Goal: Task Accomplishment & Management: Use online tool/utility

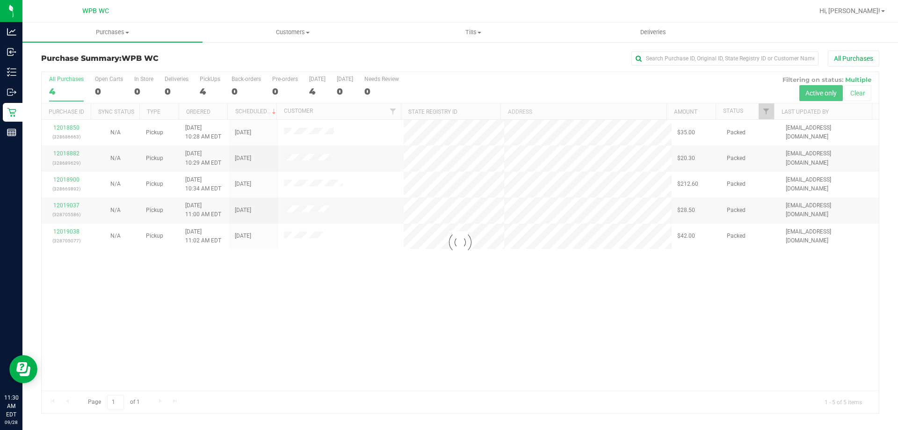
drag, startPoint x: 134, startPoint y: 200, endPoint x: 122, endPoint y: 221, distance: 24.1
click at [131, 202] on div at bounding box center [461, 242] width 838 height 341
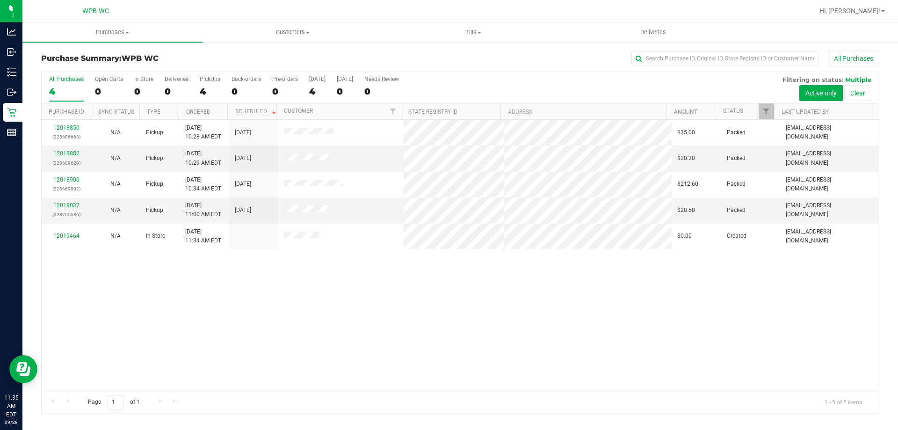
click at [359, 281] on div "12018850 (328686663) N/A Pickup [DATE] 10:28 AM EDT 9/28/2025 $35.00 Packed [EM…" at bounding box center [461, 255] width 838 height 271
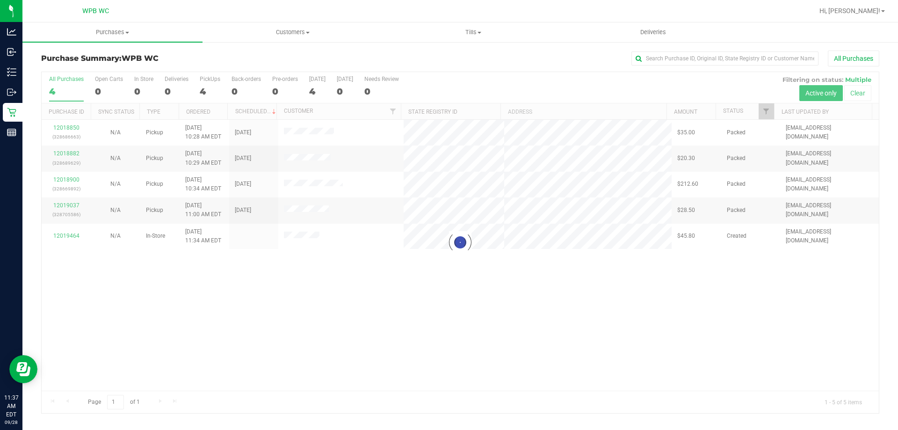
click at [507, 354] on div at bounding box center [461, 242] width 838 height 341
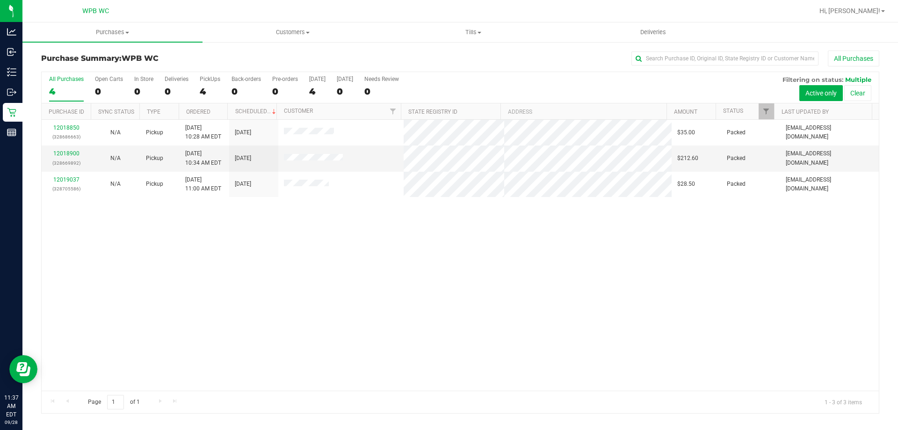
click at [526, 250] on div "12018850 (328686663) N/A Pickup [DATE] 10:28 AM EDT 9/28/2025 $35.00 Packed [EM…" at bounding box center [461, 255] width 838 height 271
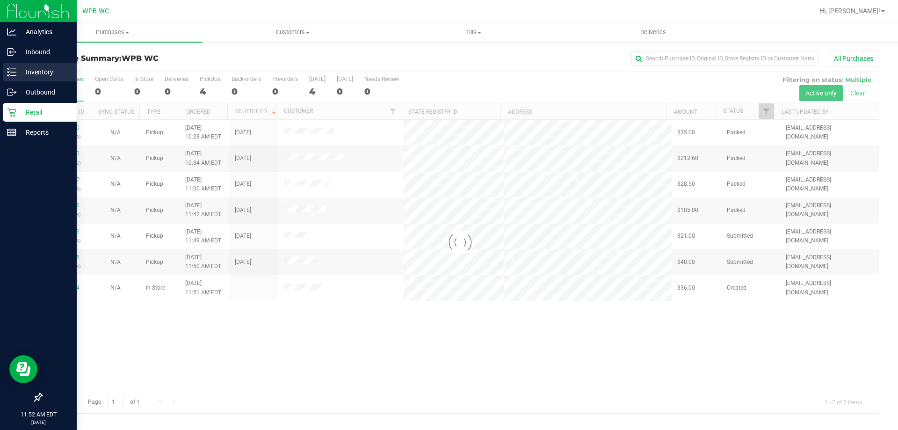
click at [44, 74] on p "Inventory" at bounding box center [44, 71] width 56 height 11
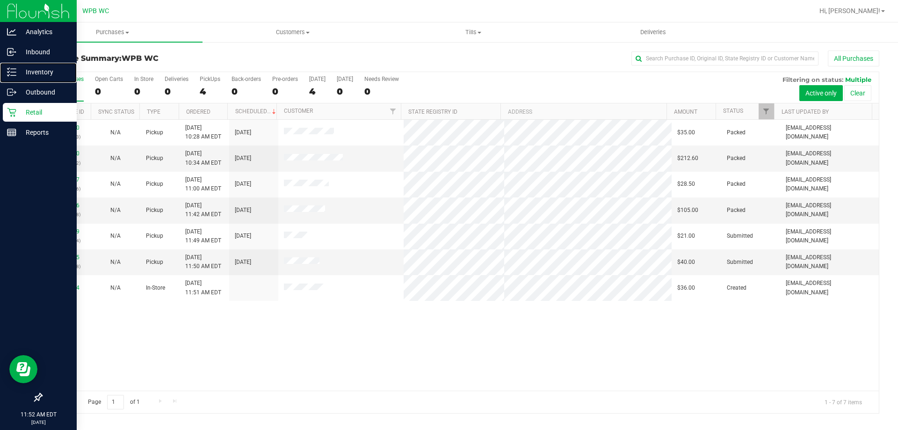
click at [43, 73] on p "Inventory" at bounding box center [44, 71] width 56 height 11
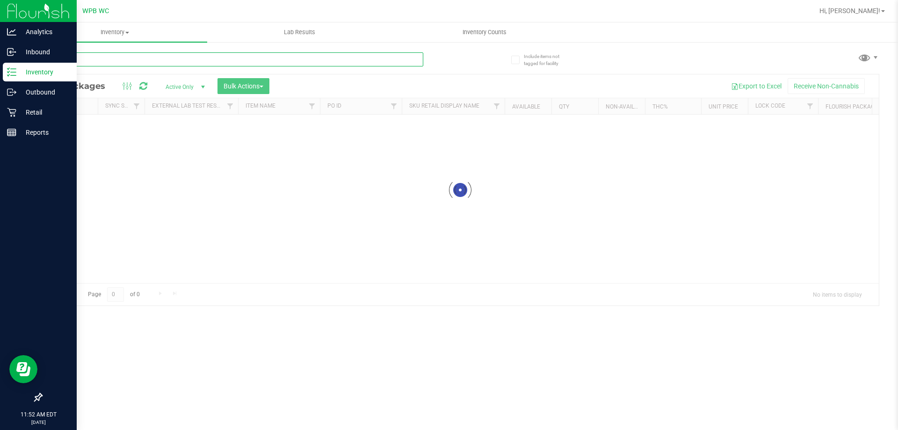
click at [198, 57] on input "text" at bounding box center [232, 59] width 382 height 14
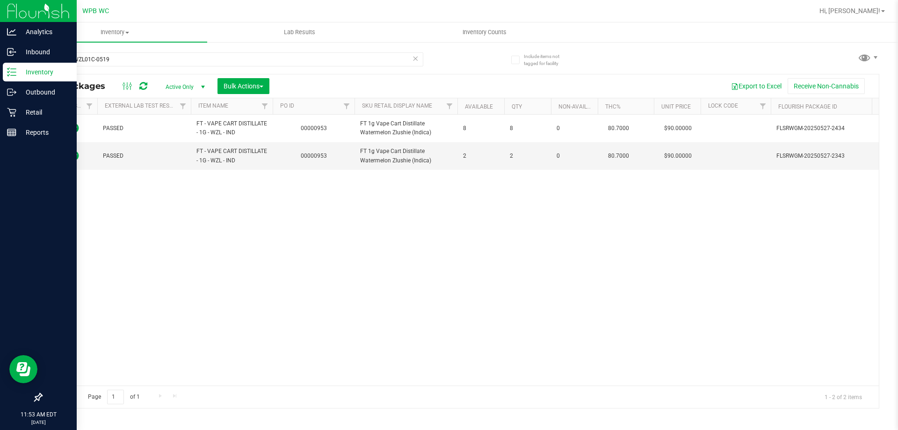
scroll to position [0, 180]
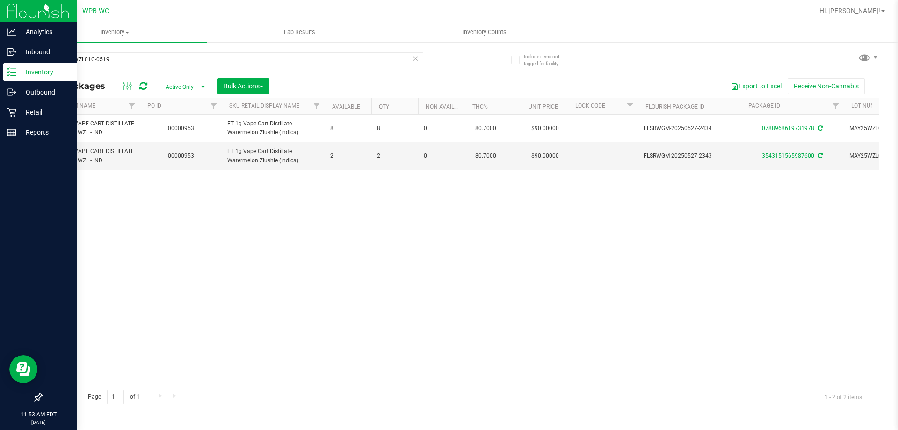
drag, startPoint x: 499, startPoint y: 251, endPoint x: 564, endPoint y: 240, distance: 66.1
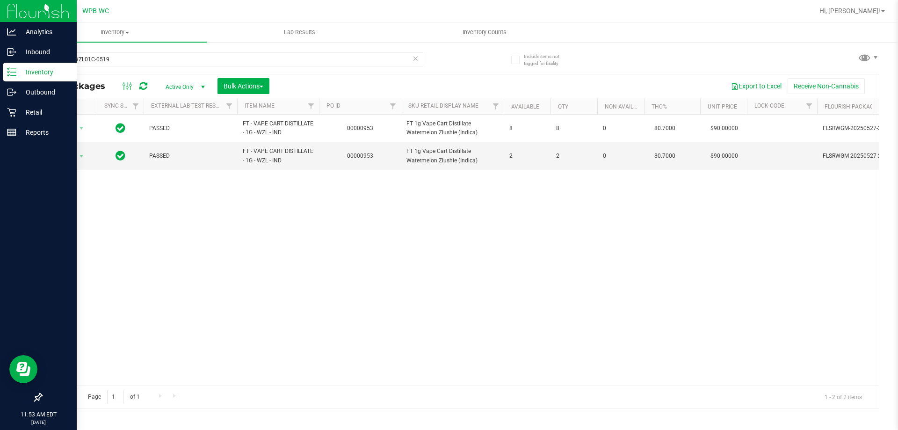
scroll to position [0, 0]
drag, startPoint x: 612, startPoint y: 203, endPoint x: 512, endPoint y: 184, distance: 100.9
click at [464, 247] on div "Action Action Adjust qty Create package Edit attributes Global inventory Locate…" at bounding box center [461, 250] width 838 height 271
drag, startPoint x: 114, startPoint y: 57, endPoint x: 0, endPoint y: 71, distance: 115.0
click at [0, 72] on div "Analytics Inbound Inventory Outbound Retail Reports 12:17 PM EDT [DATE] 09/28 W…" at bounding box center [449, 215] width 898 height 430
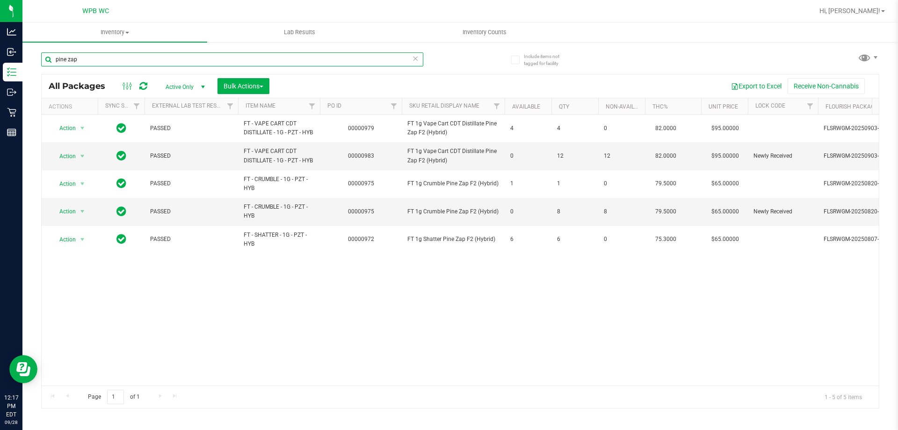
type input "pine zap"
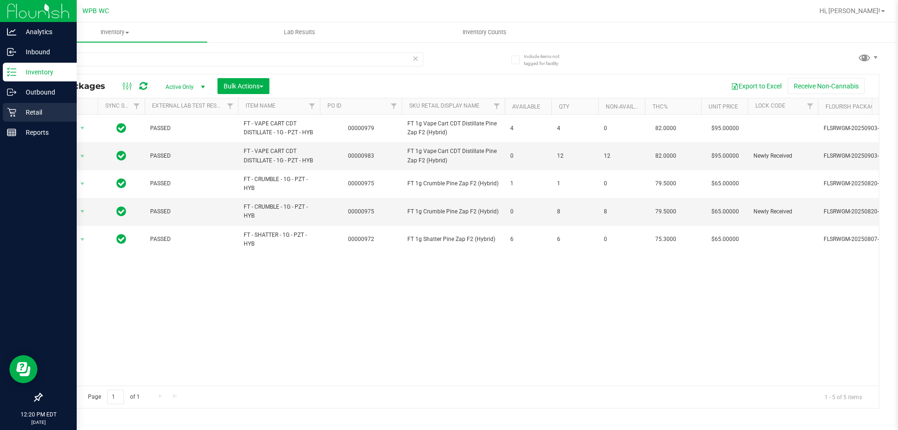
click at [15, 113] on icon at bounding box center [11, 112] width 9 height 9
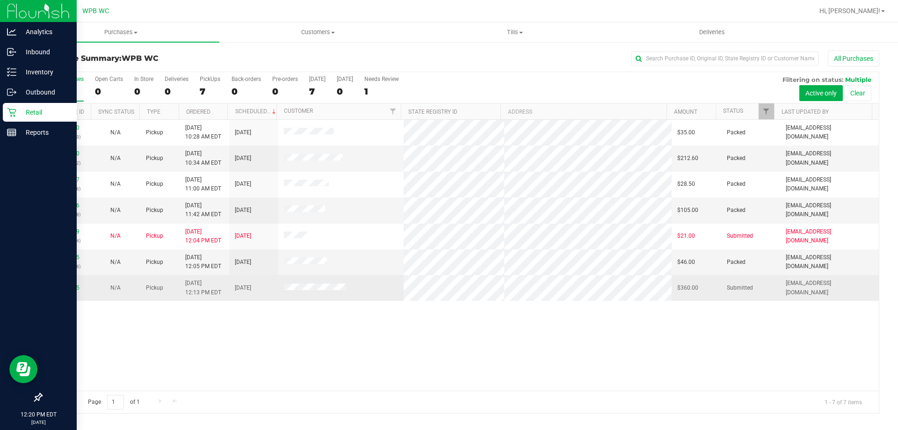
click at [67, 283] on td "12019715" at bounding box center [66, 287] width 49 height 25
click at [62, 286] on link "12019715" at bounding box center [66, 287] width 26 height 7
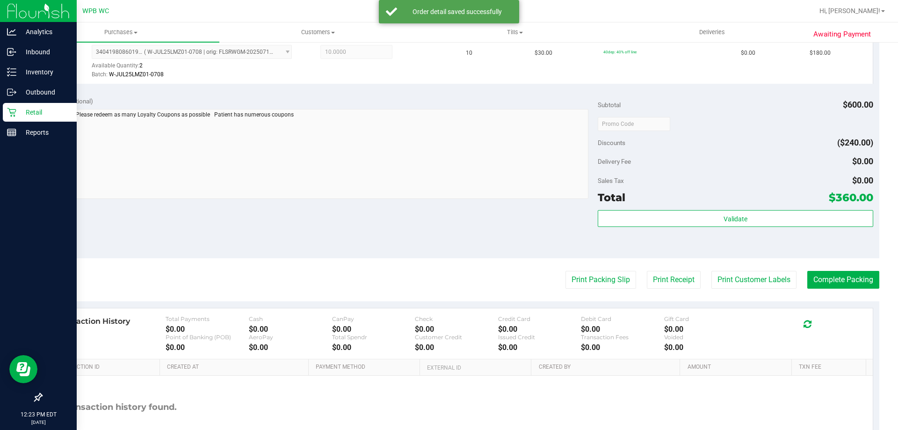
scroll to position [328, 0]
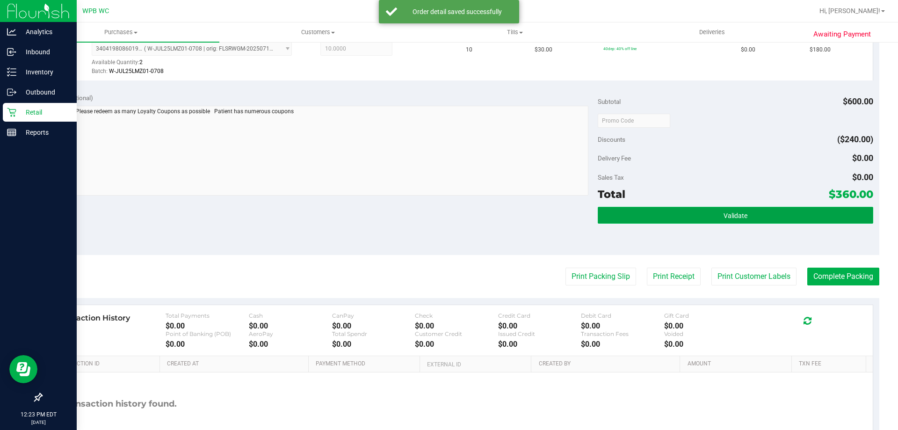
click at [685, 213] on button "Validate" at bounding box center [735, 215] width 275 height 17
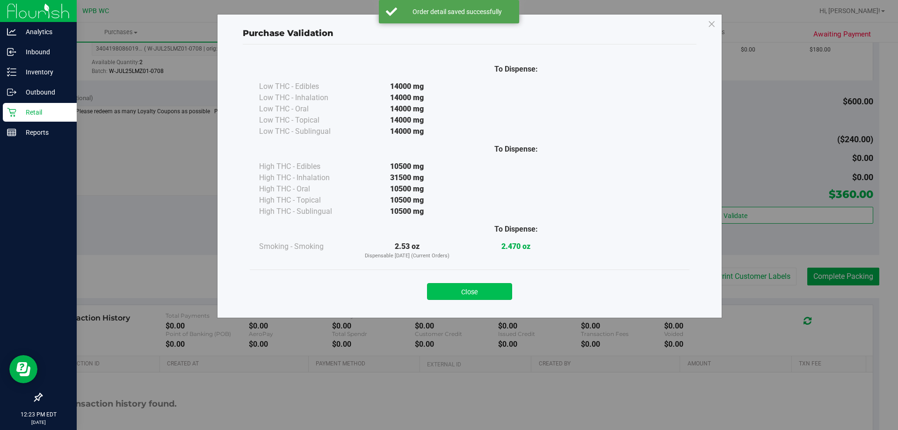
click at [482, 284] on button "Close" at bounding box center [469, 291] width 85 height 17
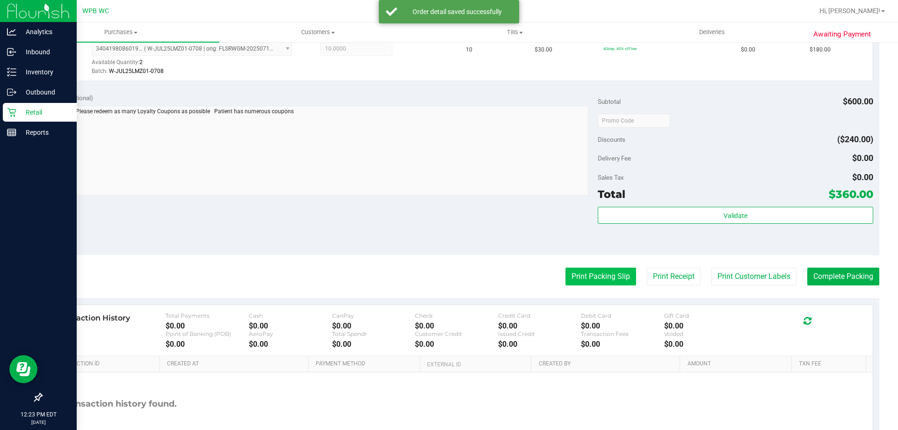
drag, startPoint x: 575, startPoint y: 286, endPoint x: 581, endPoint y: 277, distance: 10.7
click at [577, 285] on purchase-details "Back Edit Purchase Cancel Purchase View Profile # 12019715 BioTrack ID: - Submi…" at bounding box center [460, 98] width 838 height 750
click at [581, 277] on button "Print Packing Slip" at bounding box center [601, 277] width 71 height 18
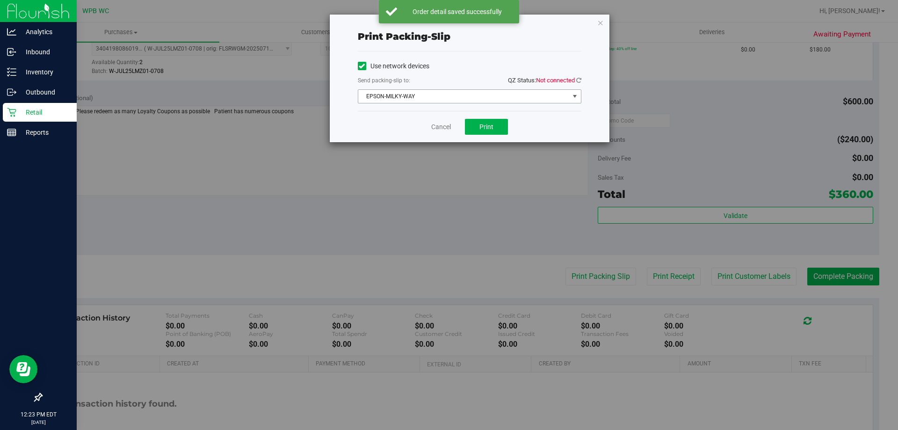
drag, startPoint x: 473, startPoint y: 92, endPoint x: 468, endPoint y: 94, distance: 5.2
click at [472, 92] on span "EPSON-MILKY-WAY" at bounding box center [463, 96] width 211 height 13
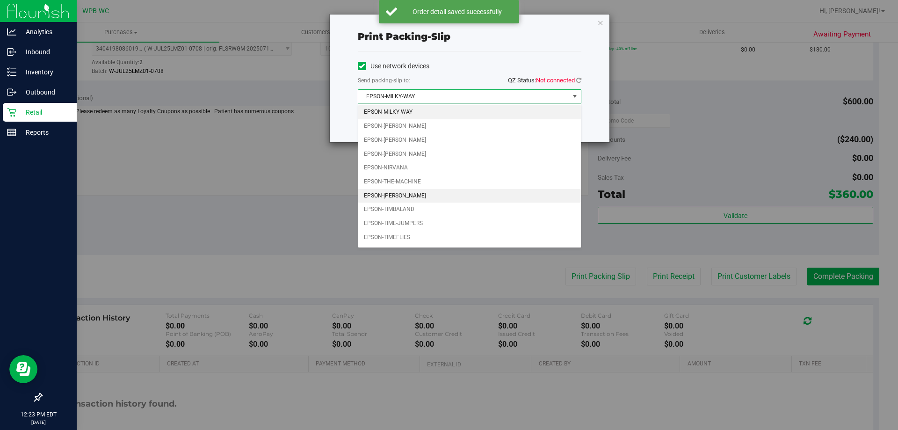
click at [418, 199] on li "EPSON-[PERSON_NAME]" at bounding box center [469, 196] width 223 height 14
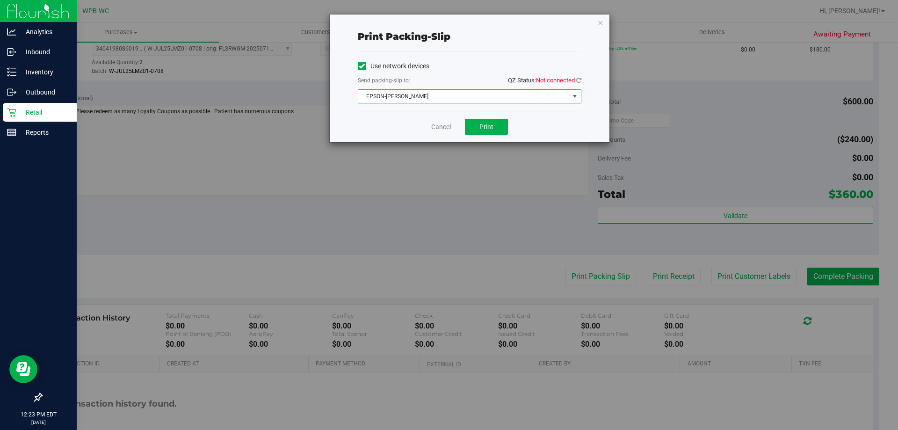
click at [574, 80] on span "Not connected" at bounding box center [555, 80] width 39 height 7
click at [580, 80] on icon at bounding box center [578, 80] width 5 height 6
click at [478, 127] on button "Print" at bounding box center [486, 127] width 43 height 16
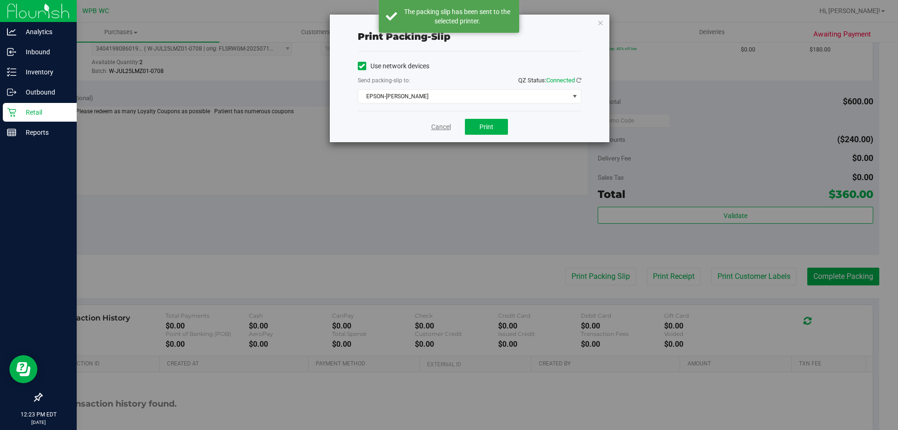
click at [439, 129] on link "Cancel" at bounding box center [441, 127] width 20 height 10
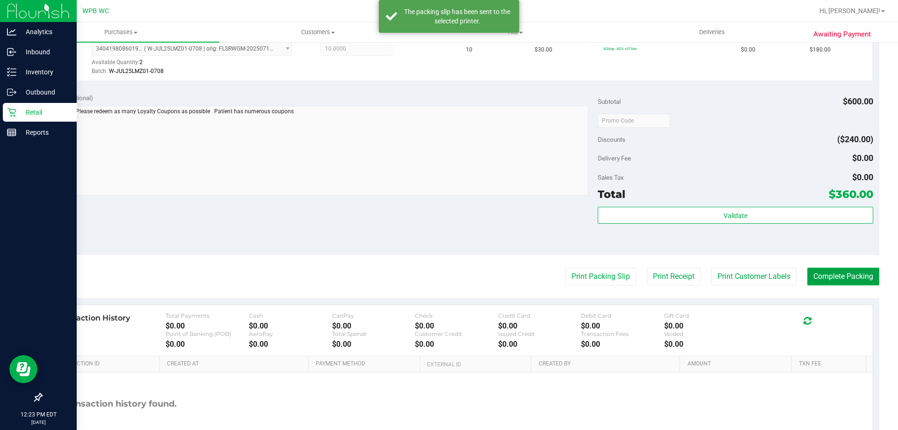
click at [864, 279] on button "Complete Packing" at bounding box center [844, 277] width 72 height 18
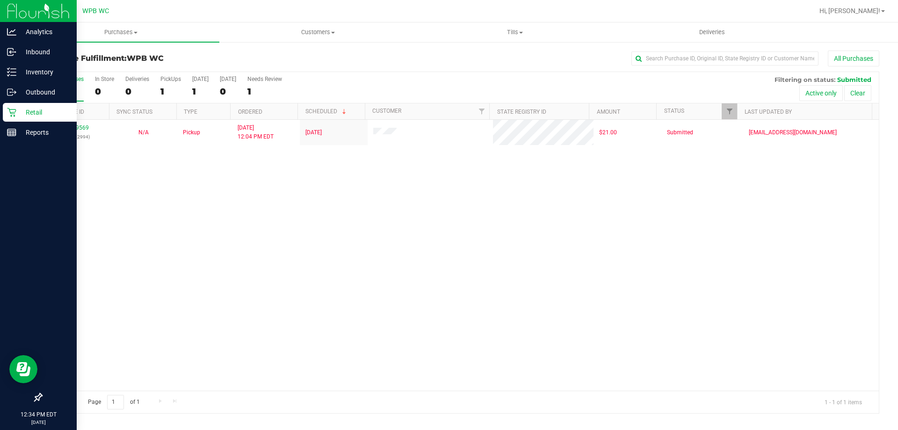
click at [32, 111] on p "Retail" at bounding box center [44, 112] width 56 height 11
